Goal: Find specific page/section: Find specific page/section

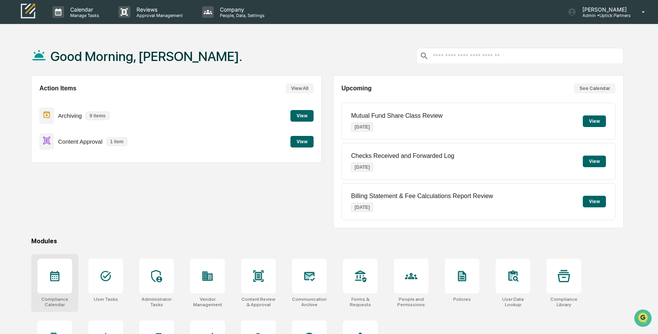
click at [59, 280] on icon at bounding box center [54, 276] width 9 height 10
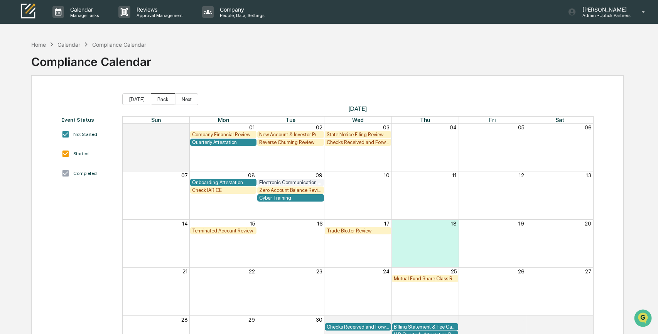
click at [161, 98] on button "Back" at bounding box center [163, 99] width 24 height 12
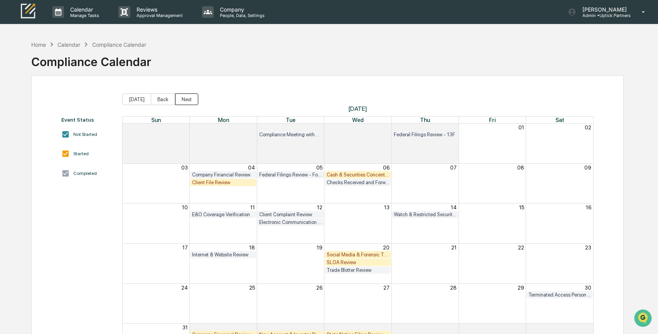
click at [191, 98] on button "Next" at bounding box center [186, 99] width 23 height 12
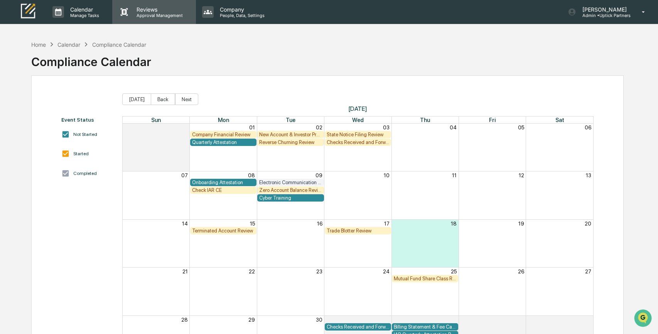
scroll to position [7, 0]
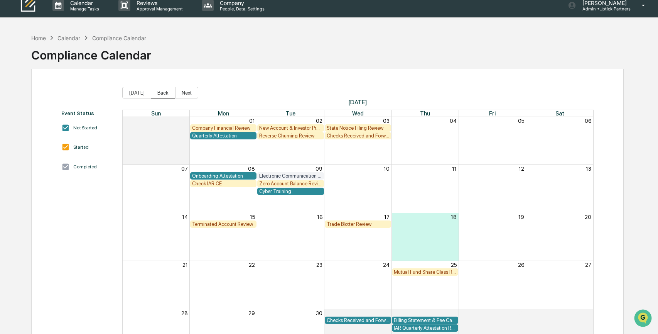
click at [159, 91] on button "Back" at bounding box center [163, 93] width 24 height 12
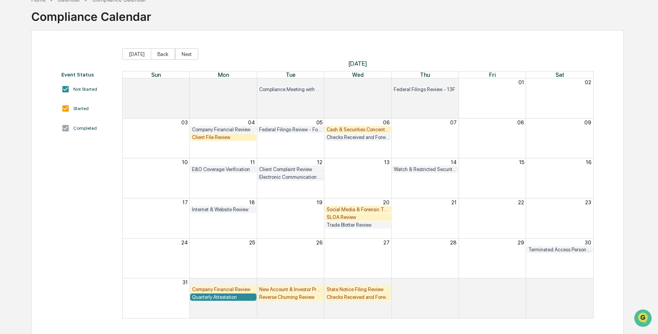
scroll to position [48, 0]
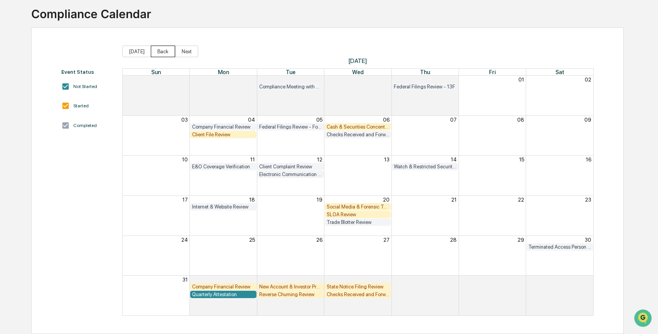
click at [163, 53] on button "Back" at bounding box center [163, 52] width 24 height 12
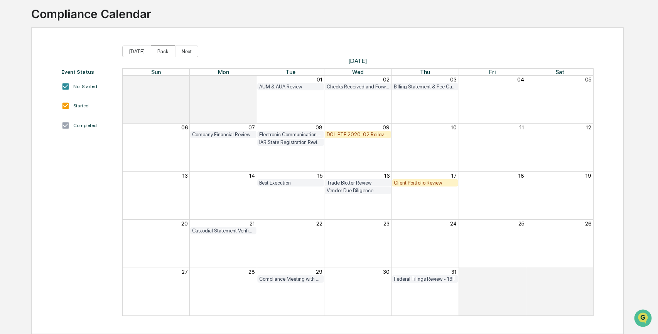
click at [163, 53] on button "Back" at bounding box center [163, 52] width 24 height 12
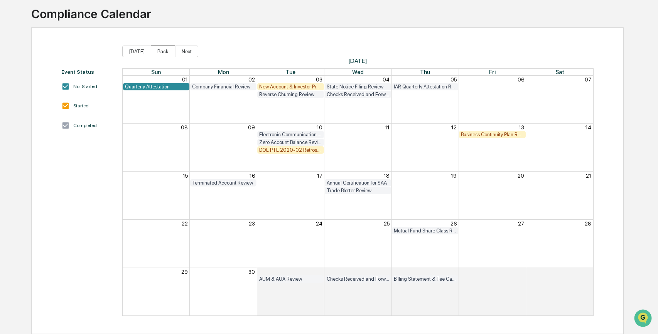
click at [163, 53] on button "Back" at bounding box center [163, 52] width 24 height 12
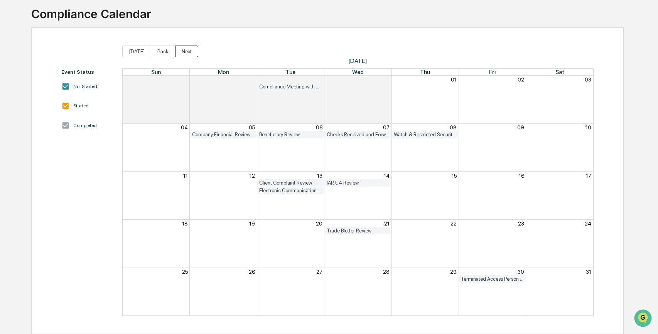
click at [183, 51] on button "Next" at bounding box center [186, 52] width 23 height 12
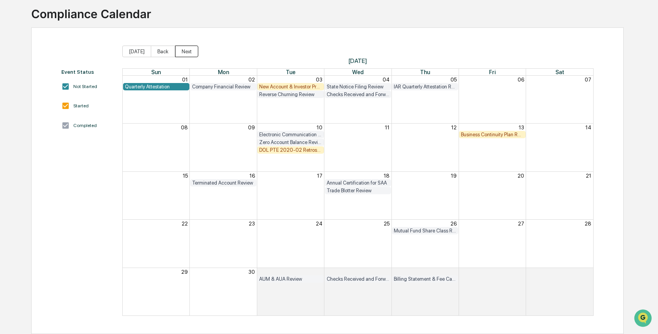
click at [183, 51] on button "Next" at bounding box center [186, 52] width 23 height 12
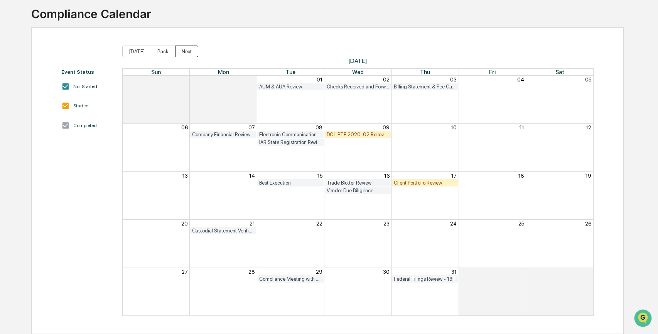
click at [183, 51] on button "Next" at bounding box center [186, 52] width 23 height 12
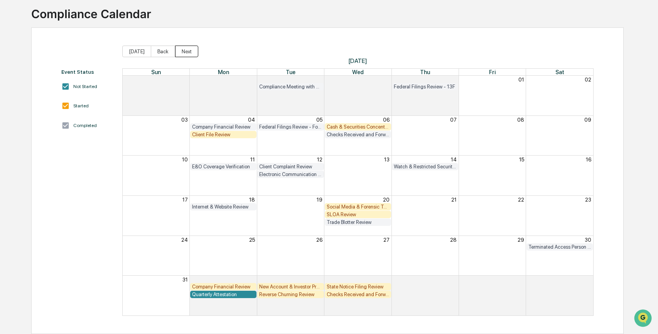
click at [183, 51] on button "Next" at bounding box center [186, 52] width 23 height 12
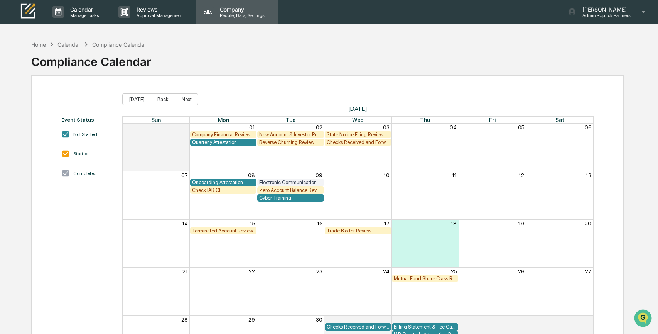
click at [222, 13] on p "People, Data, Settings" at bounding box center [241, 15] width 55 height 5
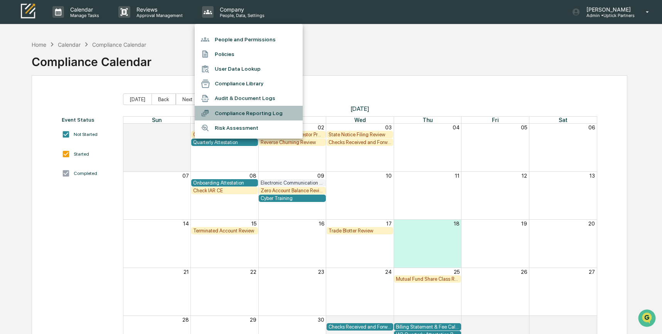
click at [218, 114] on li "Compliance Reporting Log" at bounding box center [249, 113] width 108 height 15
